Goal: Task Accomplishment & Management: Manage account settings

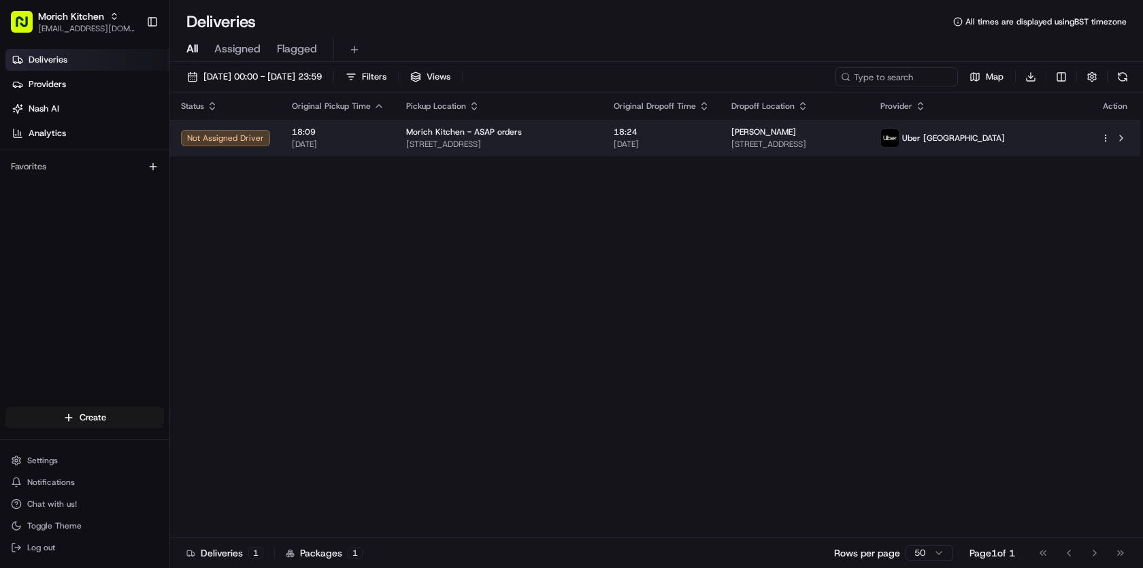
click at [858, 138] on div "Melany Heijblok 53 Princes St, Edinburgh EH2 2DG, UK" at bounding box center [794, 137] width 127 height 23
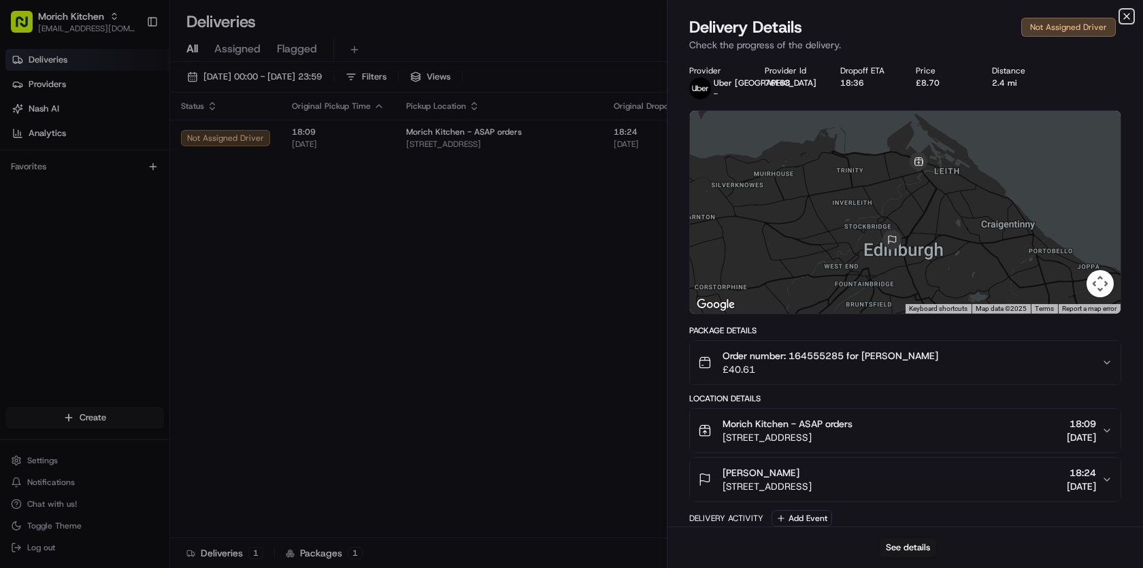
click at [1128, 15] on icon "button" at bounding box center [1126, 16] width 11 height 11
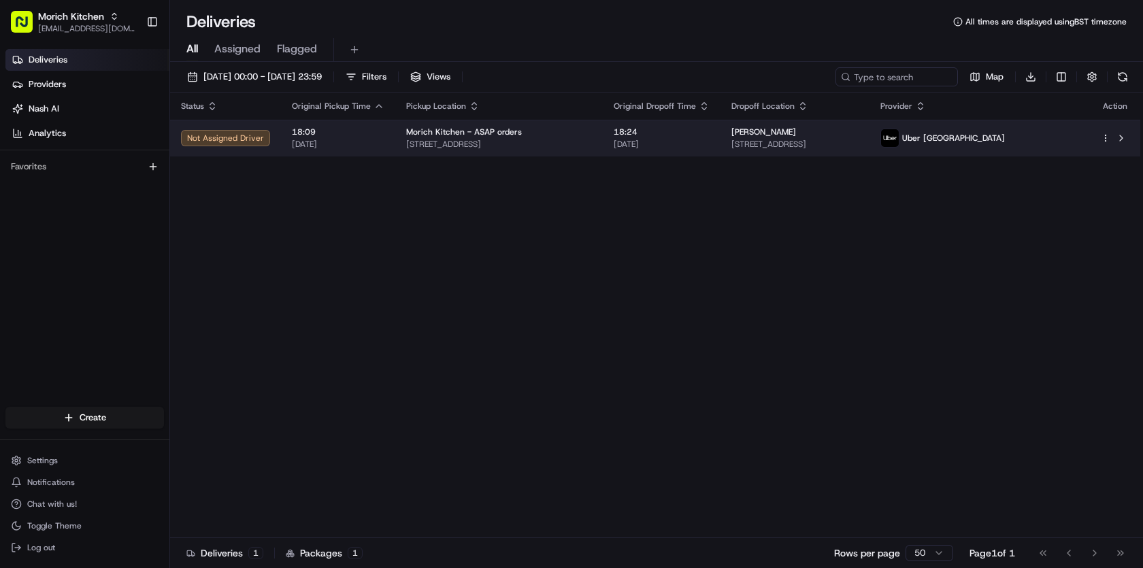
click at [1106, 135] on html "Morich Kitchen morichkitchenuk@gmail.com Toggle Sidebar Deliveries Providers Na…" at bounding box center [571, 284] width 1143 height 568
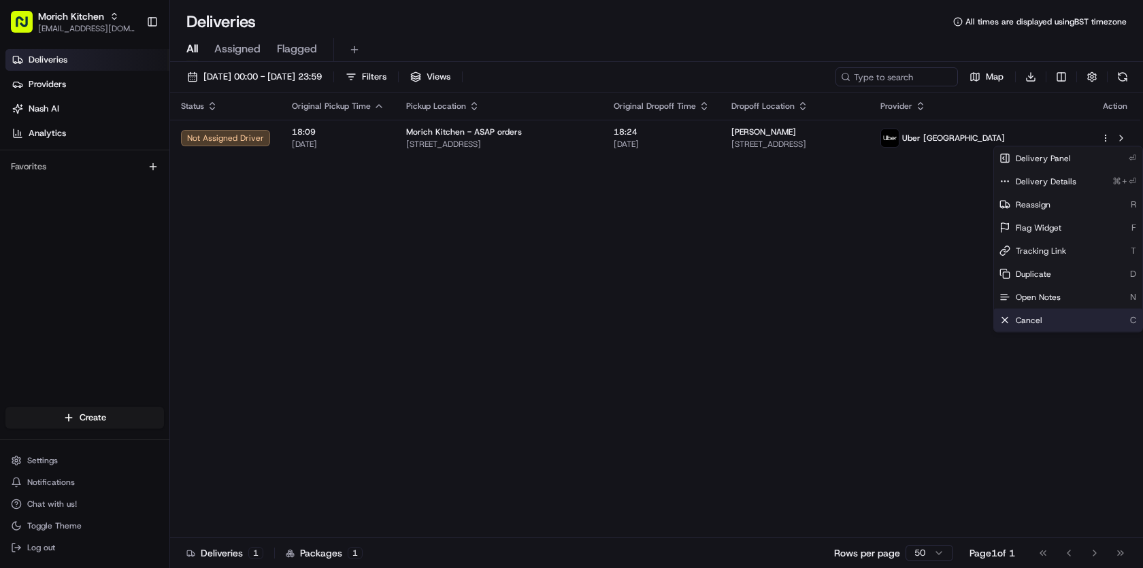
click at [1055, 324] on div "Cancel C" at bounding box center [1068, 320] width 148 height 23
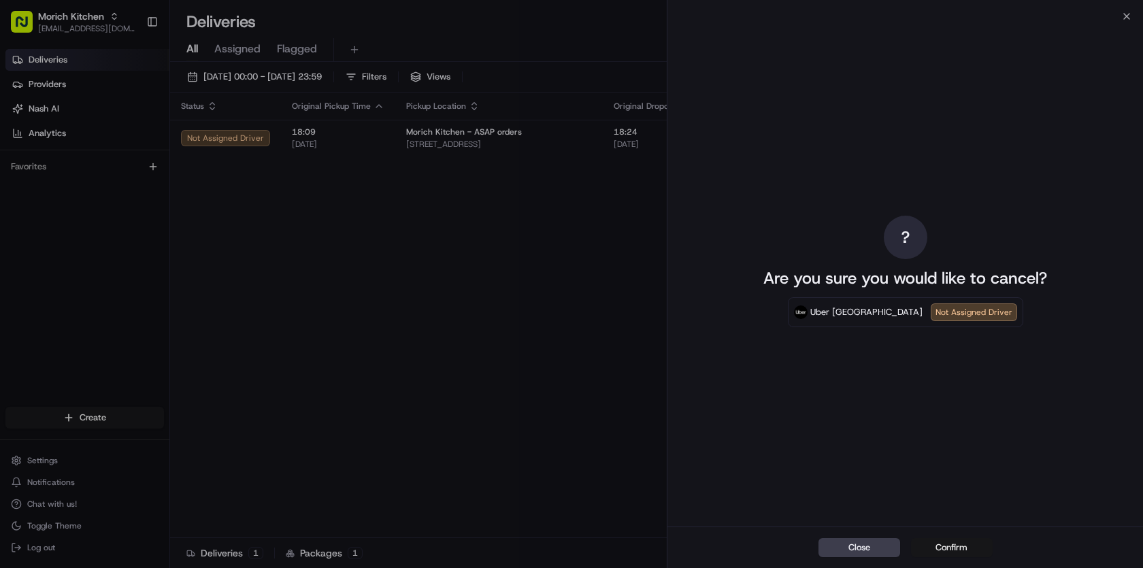
click at [958, 545] on button "Confirm" at bounding box center [952, 547] width 82 height 19
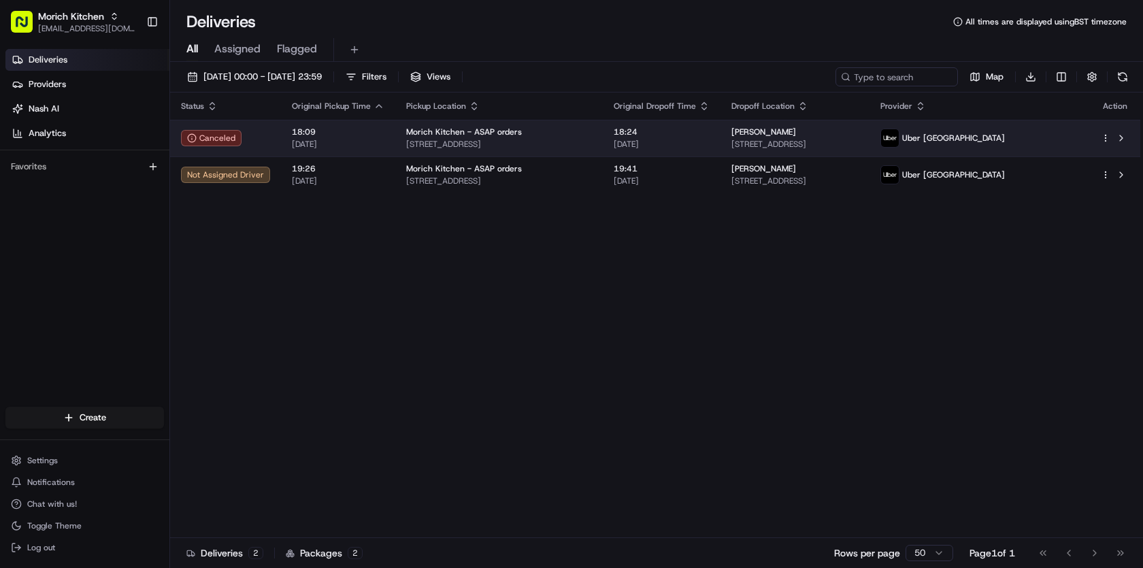
click at [1103, 139] on html "Morich Kitchen morichkitchenuk@gmail.com Toggle Sidebar Deliveries Providers Na…" at bounding box center [571, 284] width 1143 height 568
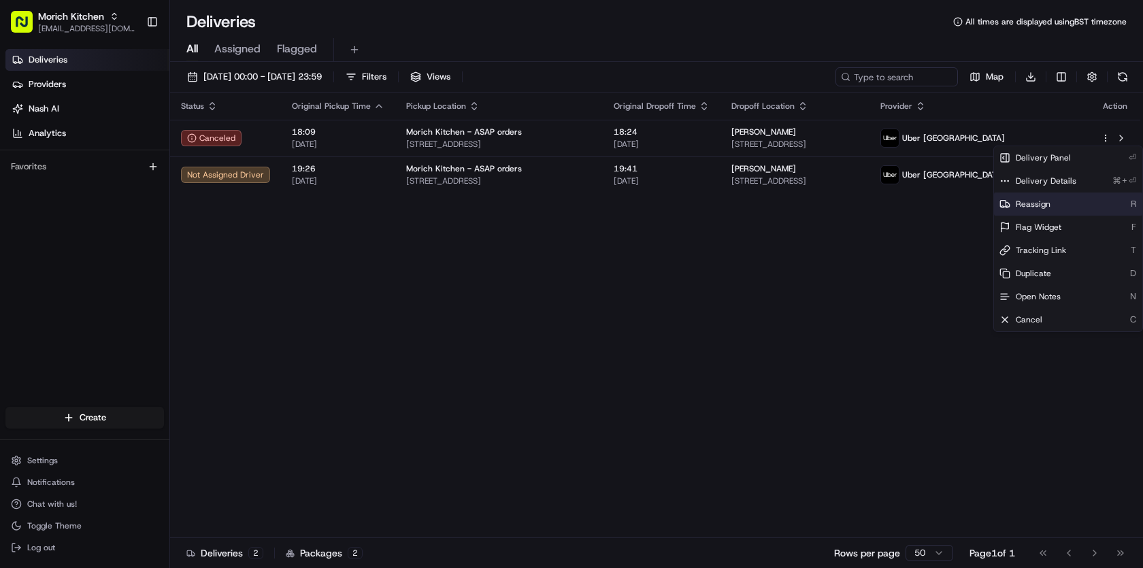
click at [1070, 201] on div "Reassign R" at bounding box center [1068, 203] width 148 height 23
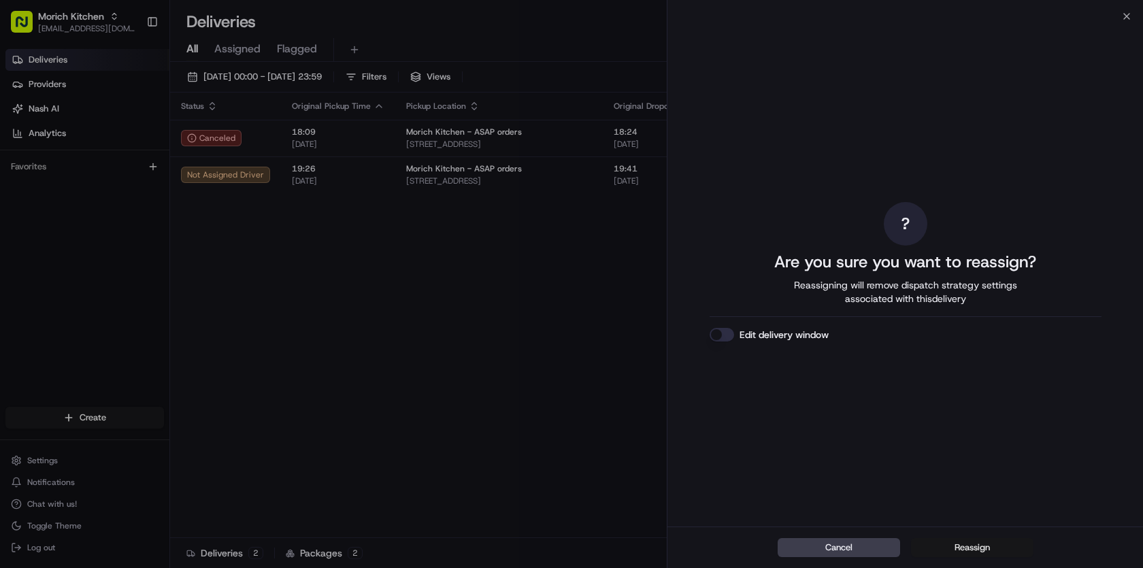
click at [976, 546] on button "Reassign" at bounding box center [972, 547] width 122 height 19
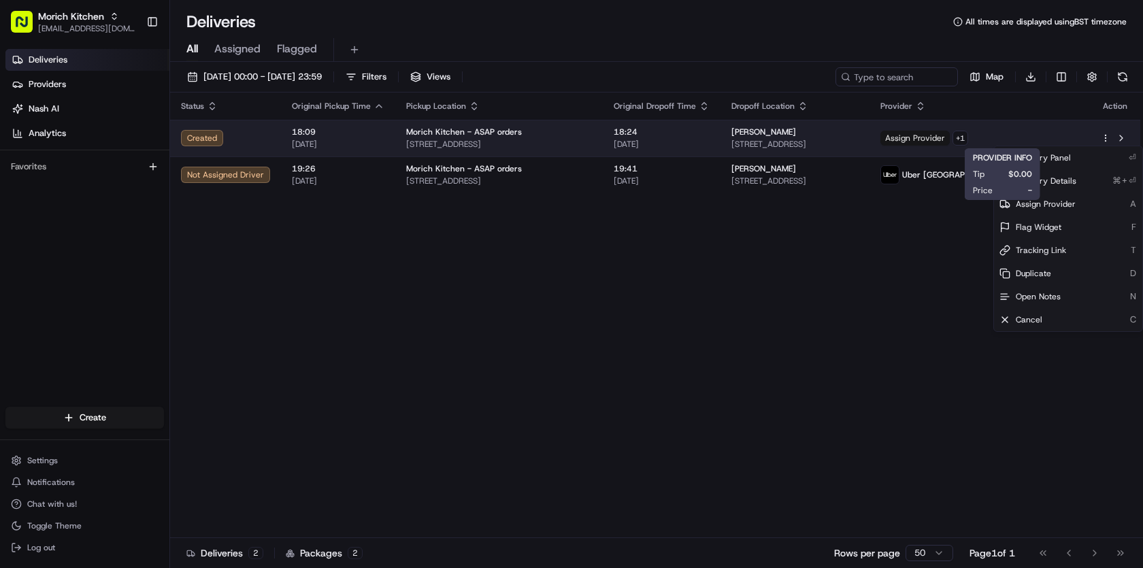
click at [949, 137] on span "Assign Provider" at bounding box center [914, 138] width 69 height 15
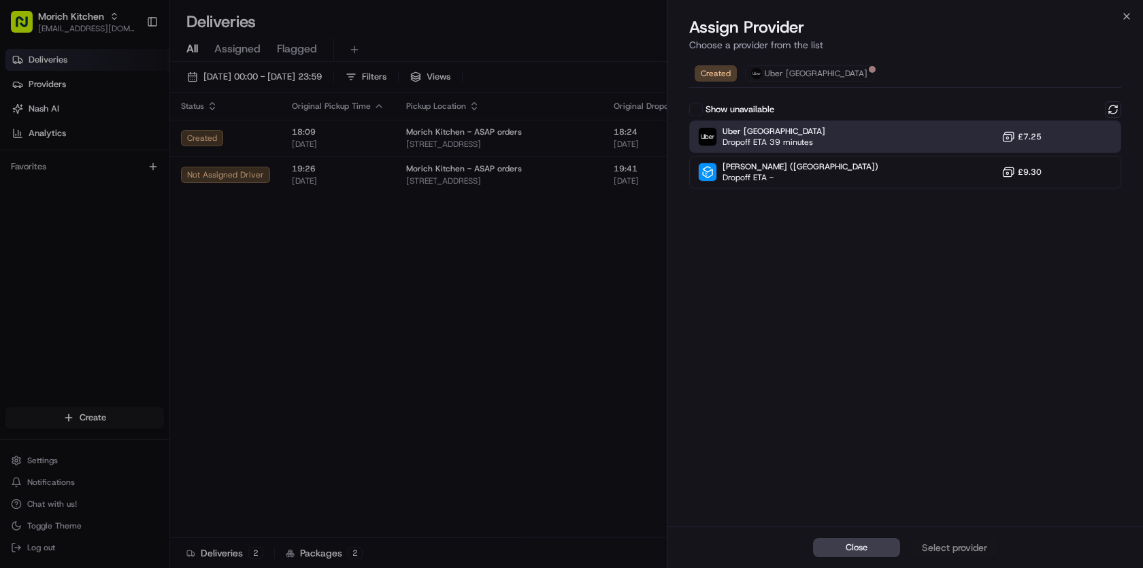
click at [1028, 141] on span "£7.25" at bounding box center [1029, 136] width 24 height 11
click at [964, 549] on div "Assign Provider" at bounding box center [954, 548] width 67 height 14
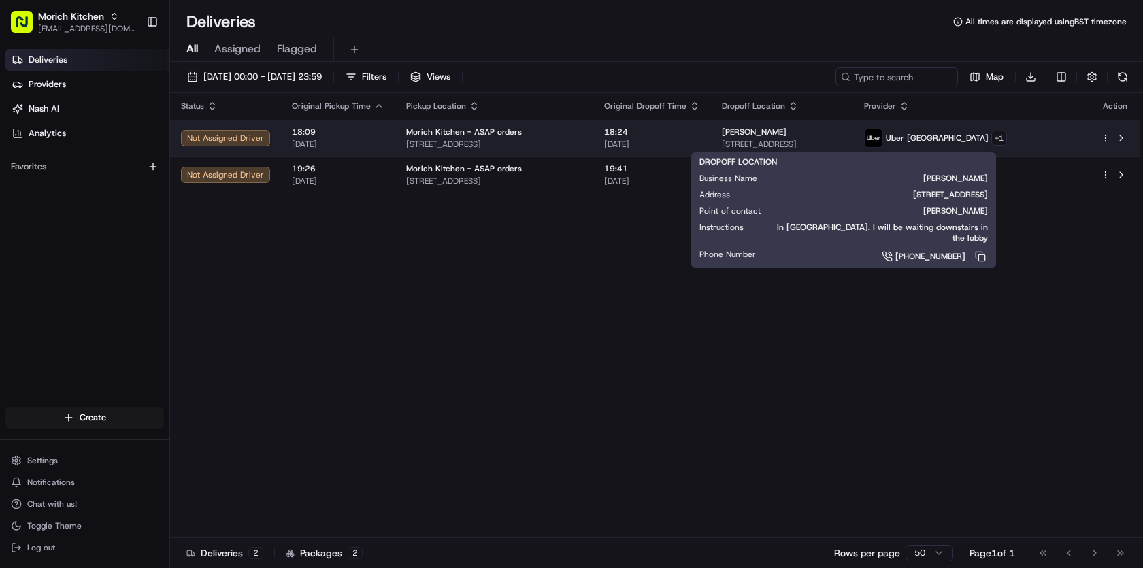
click at [842, 134] on div "Melany Heijblok" at bounding box center [782, 131] width 120 height 11
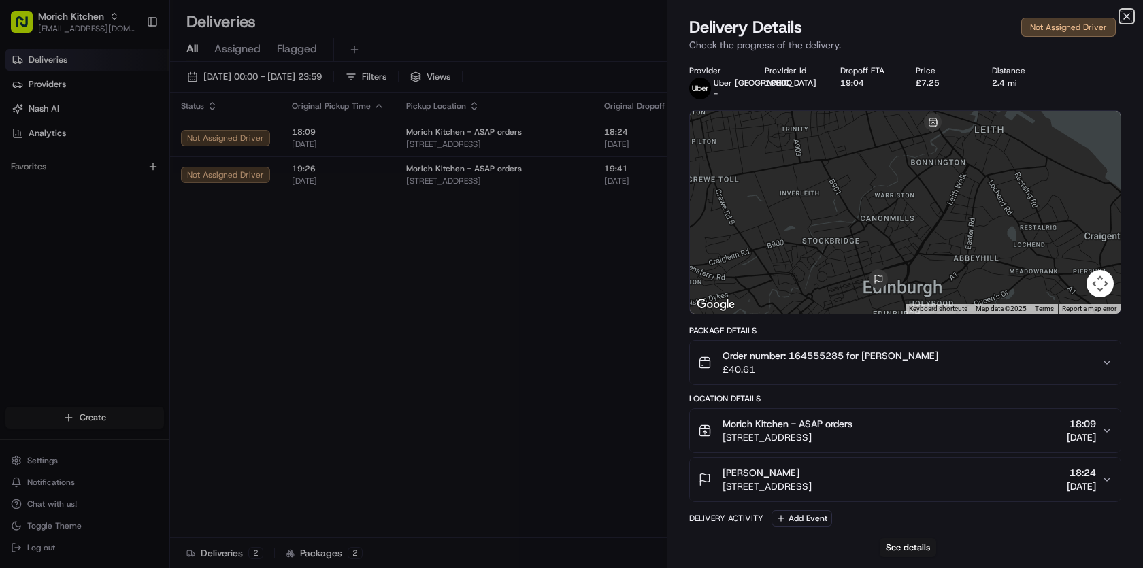
click at [1127, 14] on icon "button" at bounding box center [1126, 16] width 11 height 11
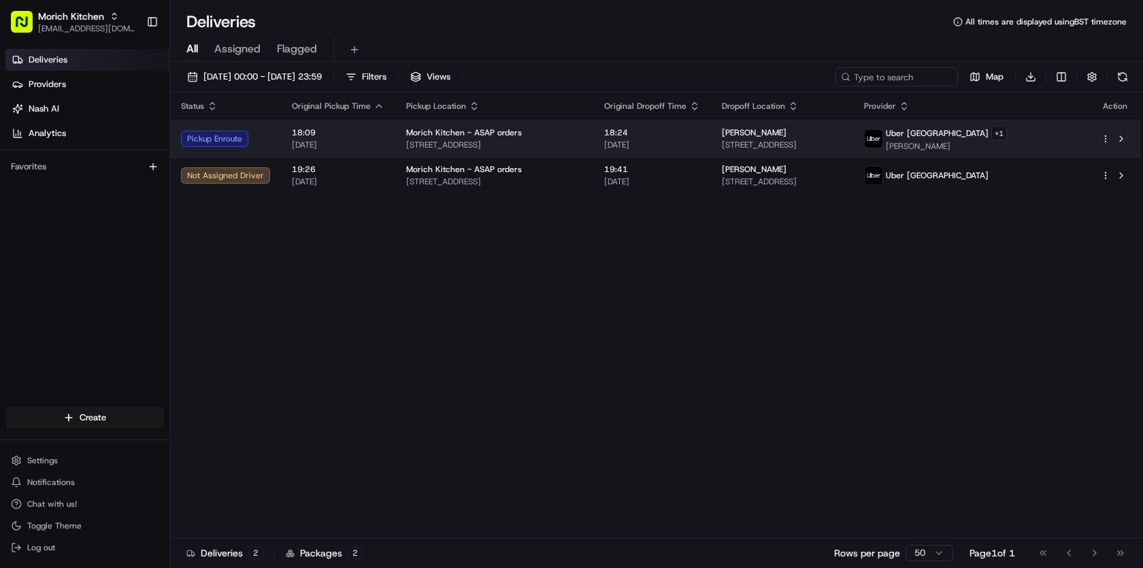
click at [1006, 142] on span "MARTA S." at bounding box center [945, 146] width 121 height 11
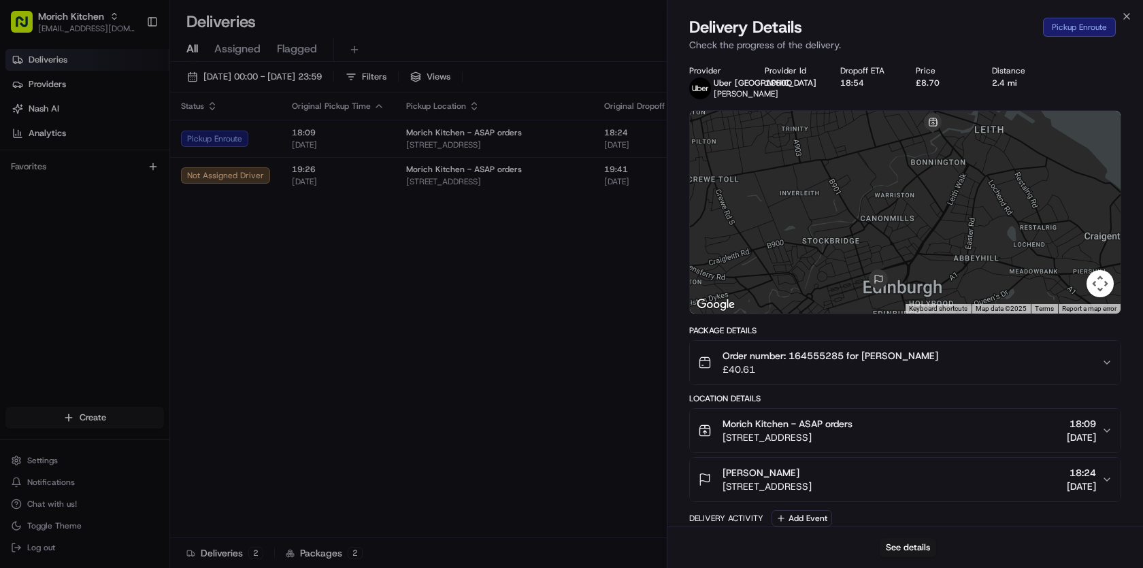
click at [949, 209] on div at bounding box center [905, 212] width 430 height 203
click at [1098, 291] on button "Map camera controls" at bounding box center [1099, 283] width 27 height 27
click at [935, 236] on div at bounding box center [905, 212] width 430 height 203
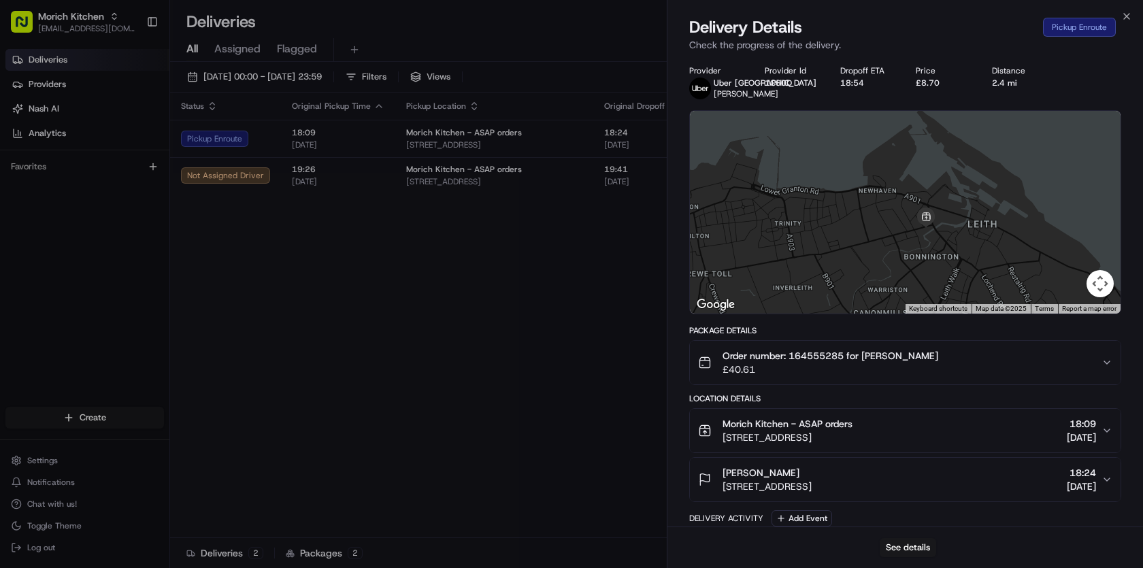
drag, startPoint x: 950, startPoint y: 213, endPoint x: 932, endPoint y: 298, distance: 87.0
click at [932, 298] on div at bounding box center [905, 212] width 430 height 203
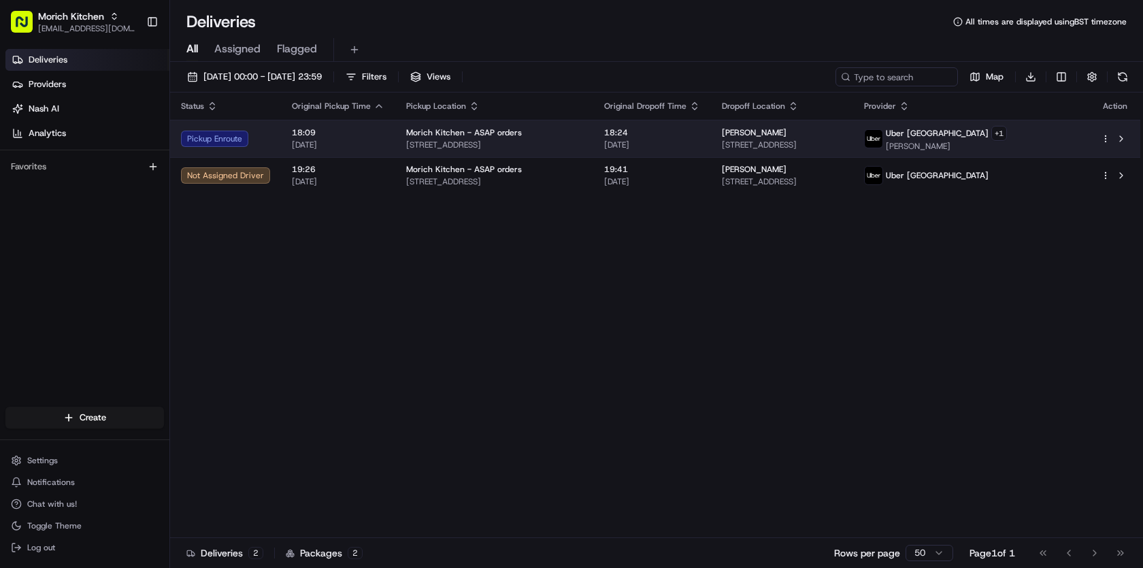
click at [999, 148] on span "MARTA S." at bounding box center [945, 146] width 121 height 11
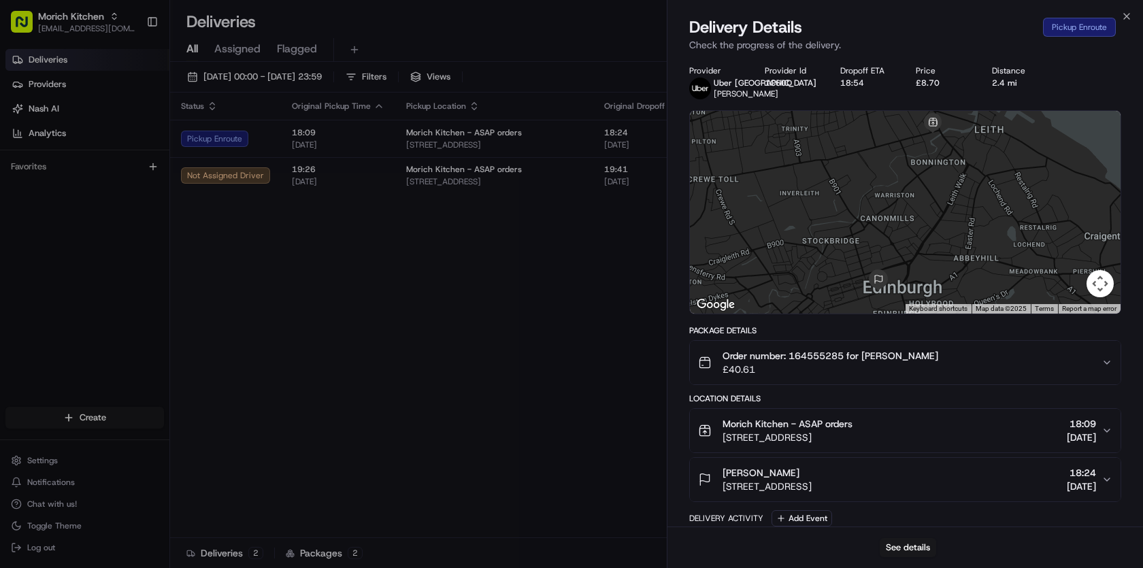
click at [941, 188] on div at bounding box center [905, 212] width 430 height 203
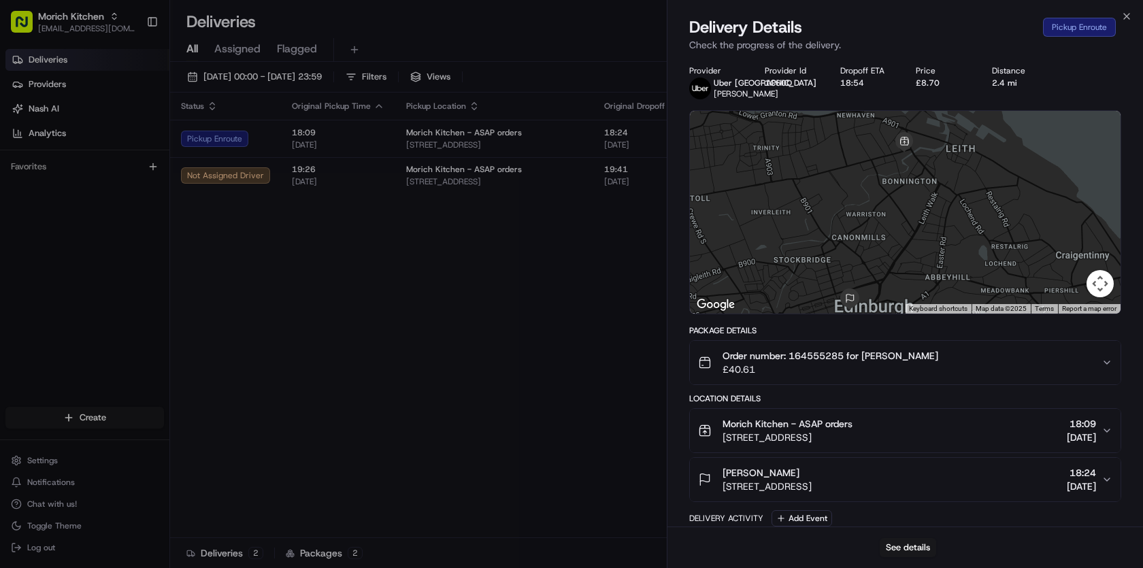
drag, startPoint x: 942, startPoint y: 228, endPoint x: 913, endPoint y: 245, distance: 33.2
click at [913, 245] on div at bounding box center [905, 212] width 430 height 203
click at [1126, 18] on icon "button" at bounding box center [1126, 16] width 11 height 11
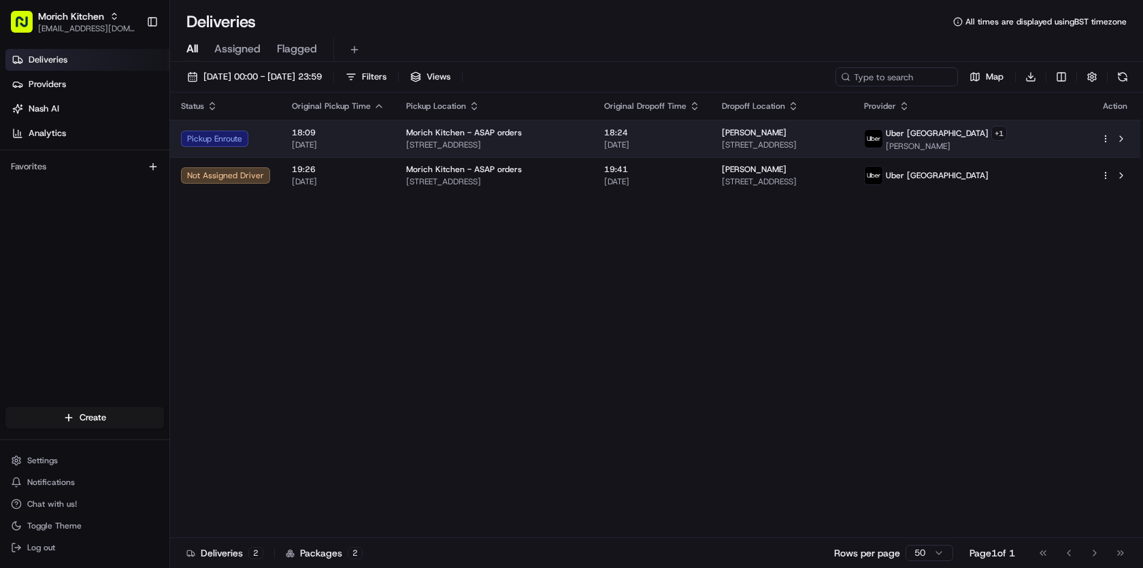
click at [1055, 135] on div "Uber UK + 1 MARTA S." at bounding box center [971, 139] width 215 height 26
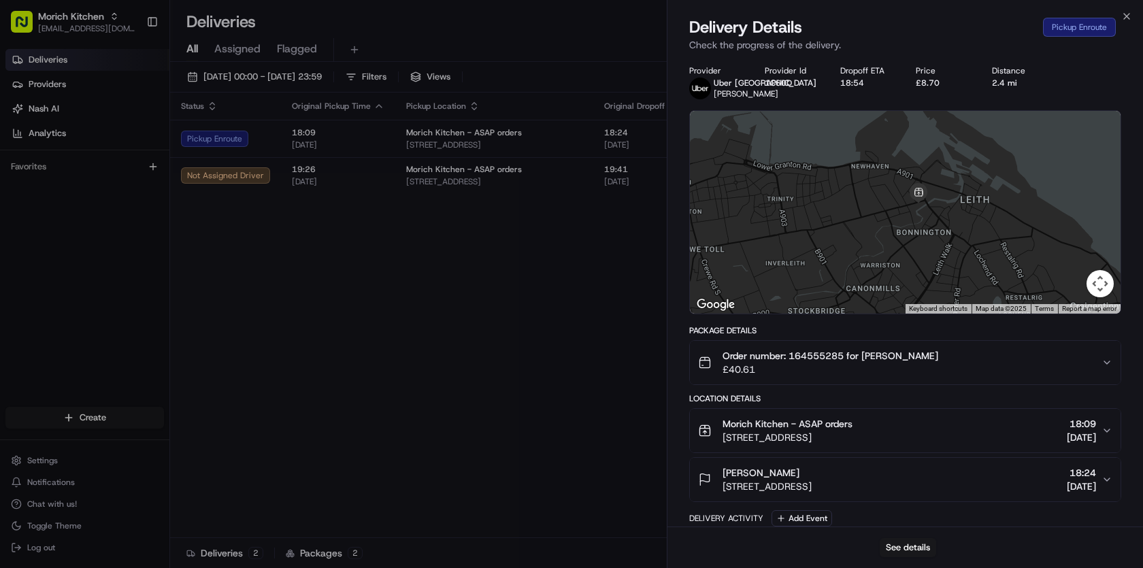
drag, startPoint x: 984, startPoint y: 212, endPoint x: 972, endPoint y: 254, distance: 44.6
click at [972, 254] on div at bounding box center [905, 212] width 430 height 203
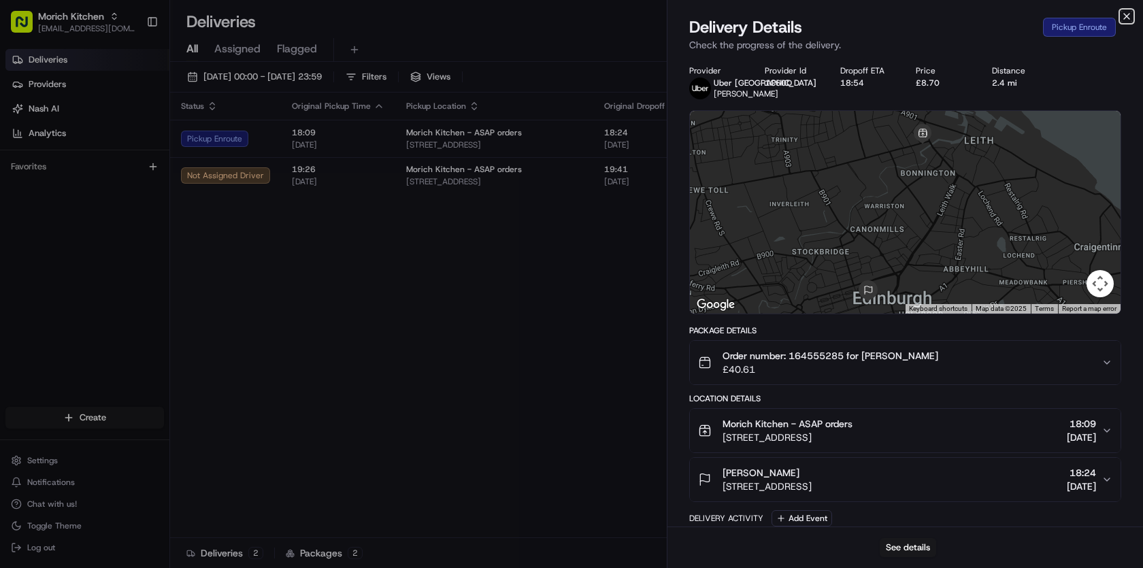
click at [1129, 16] on icon "button" at bounding box center [1126, 16] width 11 height 11
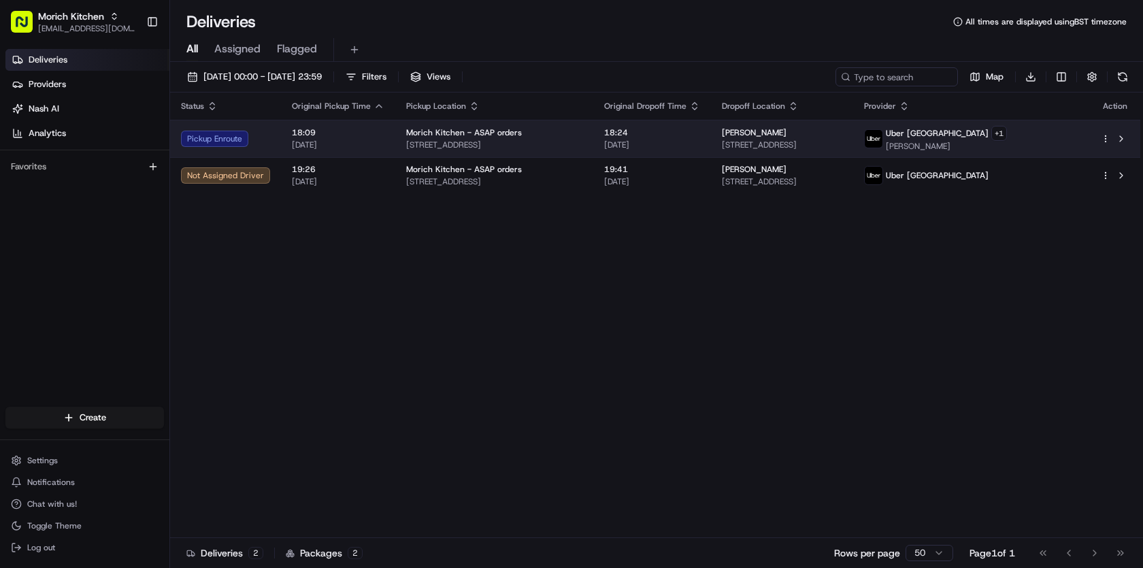
click at [661, 141] on span "16/08/2025" at bounding box center [652, 144] width 96 height 11
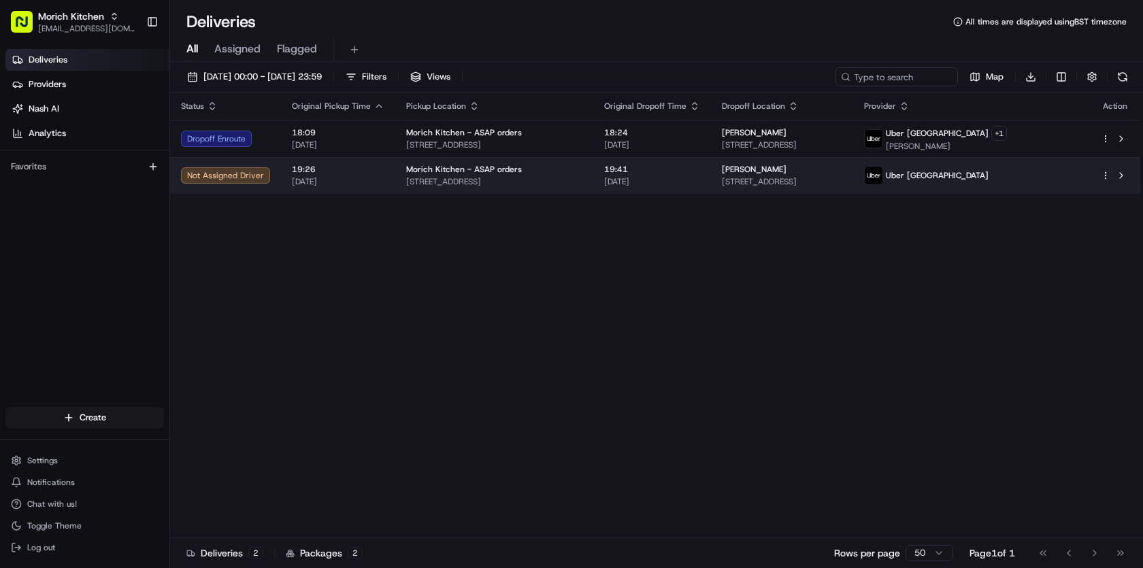
click at [1106, 177] on html "Morich Kitchen morichkitchenuk@gmail.com Toggle Sidebar Deliveries Providers Na…" at bounding box center [571, 284] width 1143 height 568
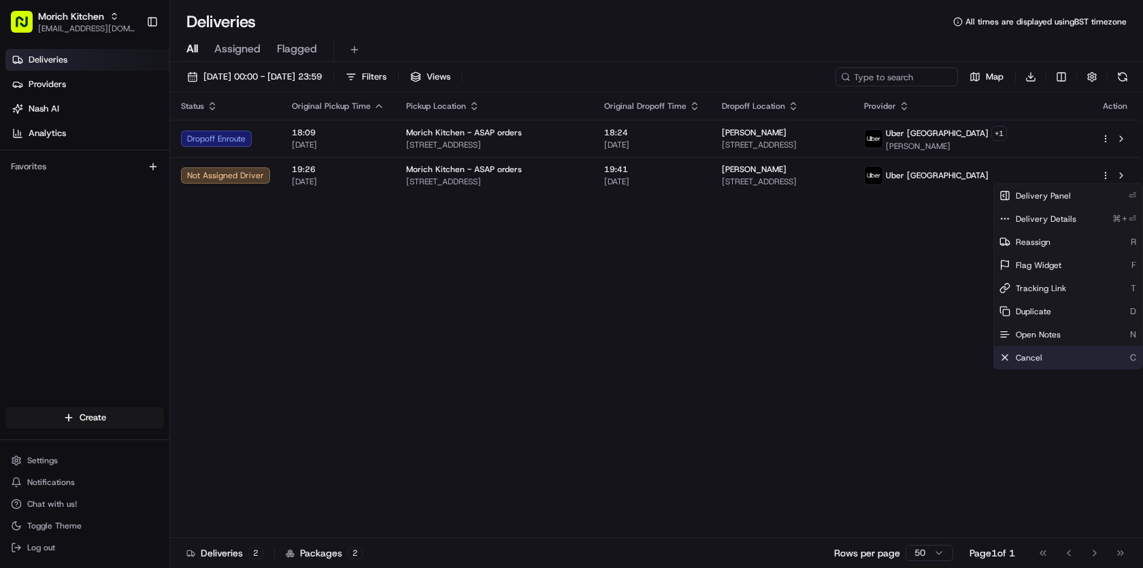
click at [1035, 364] on div "Cancel C" at bounding box center [1068, 357] width 148 height 23
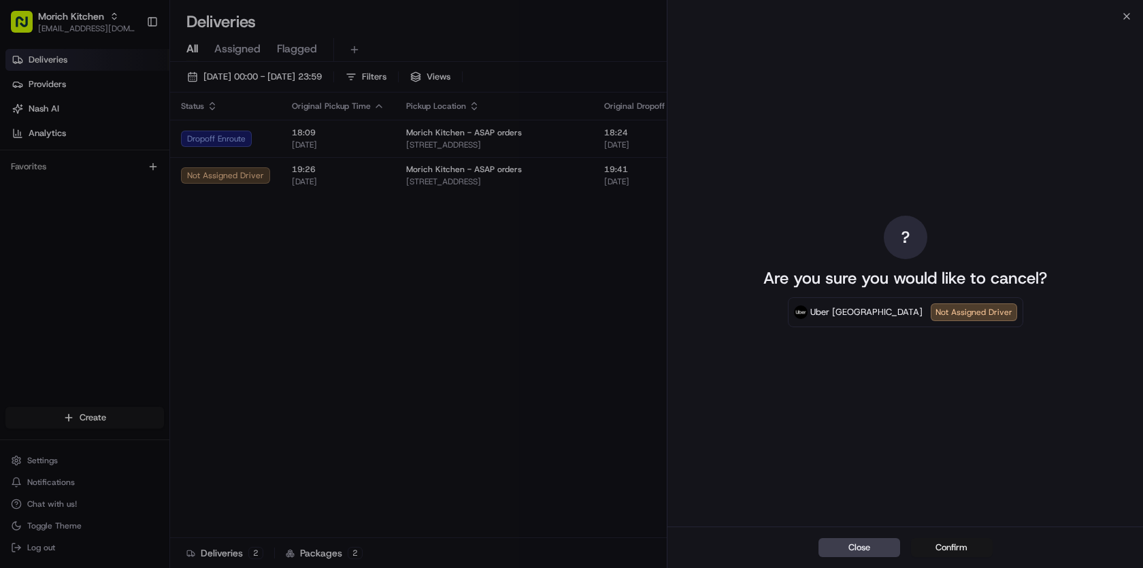
click at [960, 543] on button "Confirm" at bounding box center [952, 547] width 82 height 19
